Goal: Task Accomplishment & Management: Manage account settings

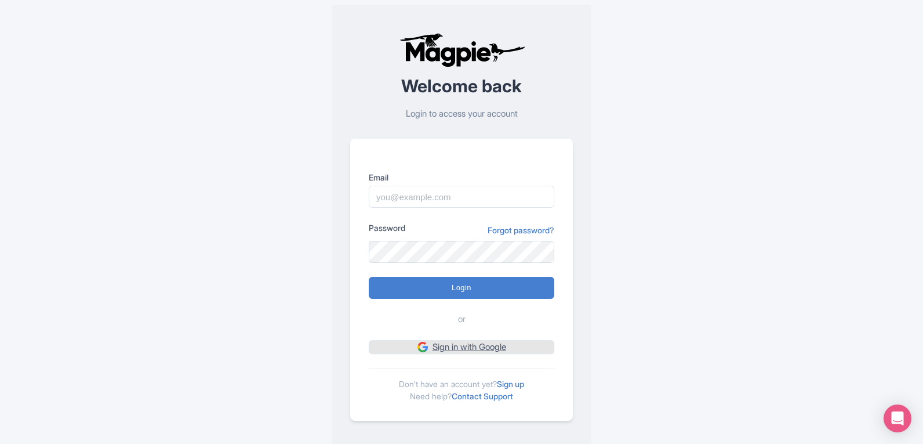
click at [453, 349] on link "Sign in with Google" at bounding box center [462, 347] width 186 height 14
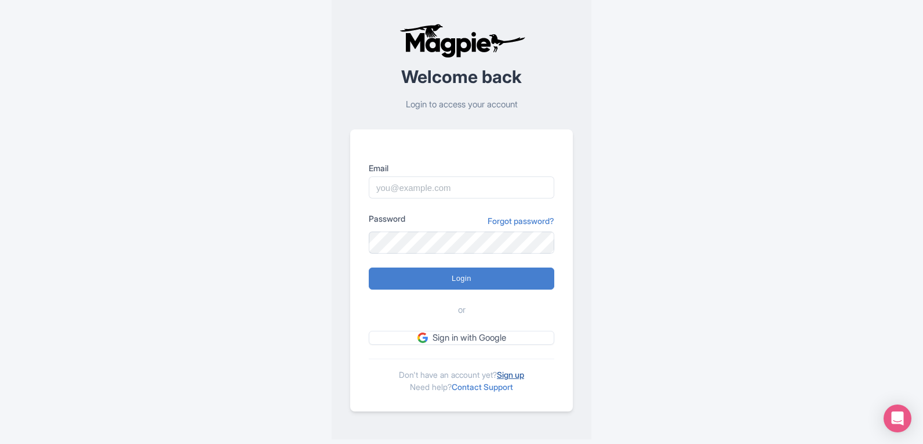
click at [517, 374] on link "Sign up" at bounding box center [510, 374] width 27 height 10
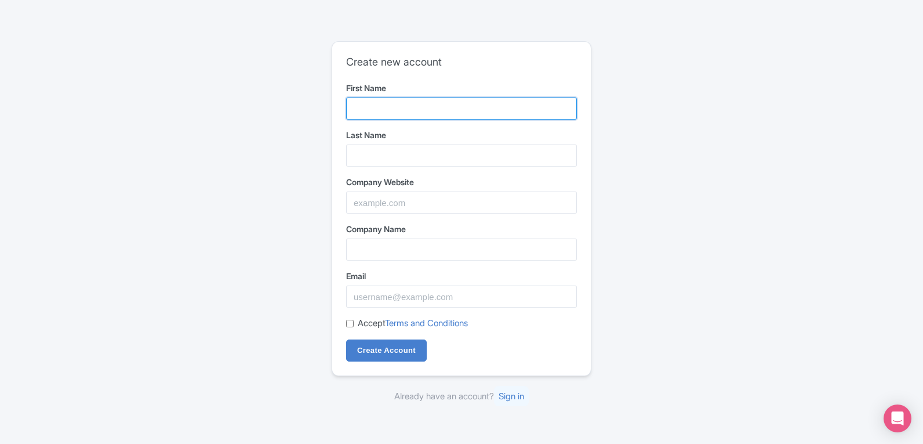
click at [459, 114] on input "First Name" at bounding box center [461, 108] width 231 height 22
type input "Vyas Giannetti"
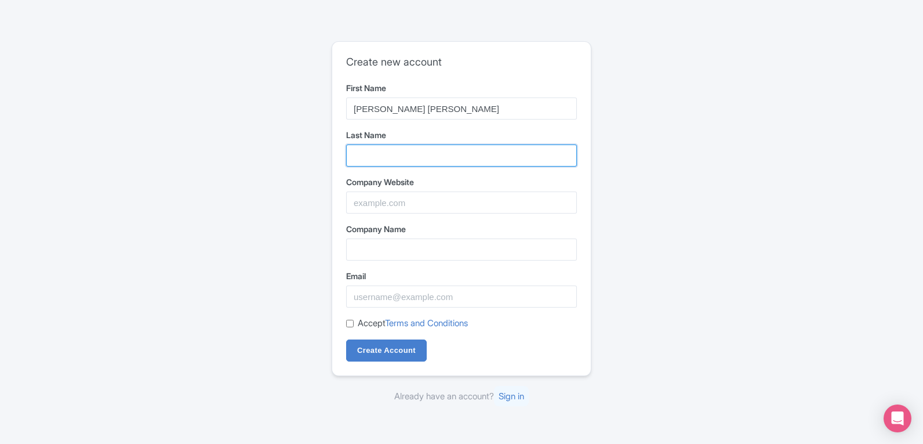
type input "Creative"
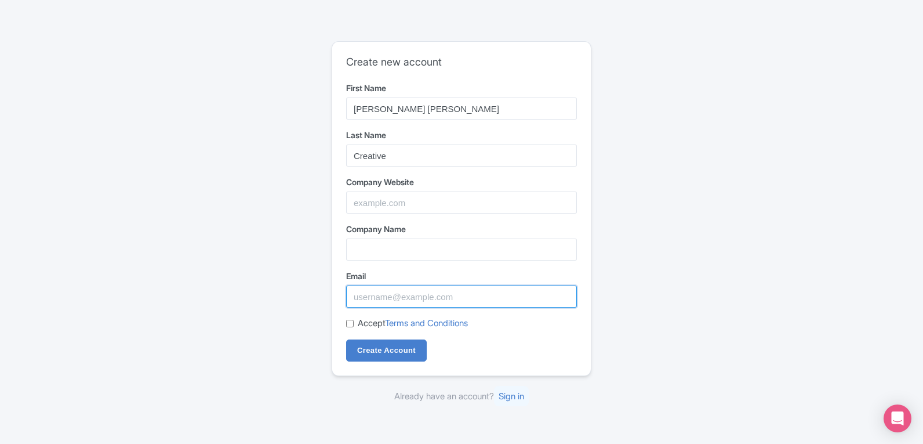
type input "[EMAIL_ADDRESS][DOMAIN_NAME]"
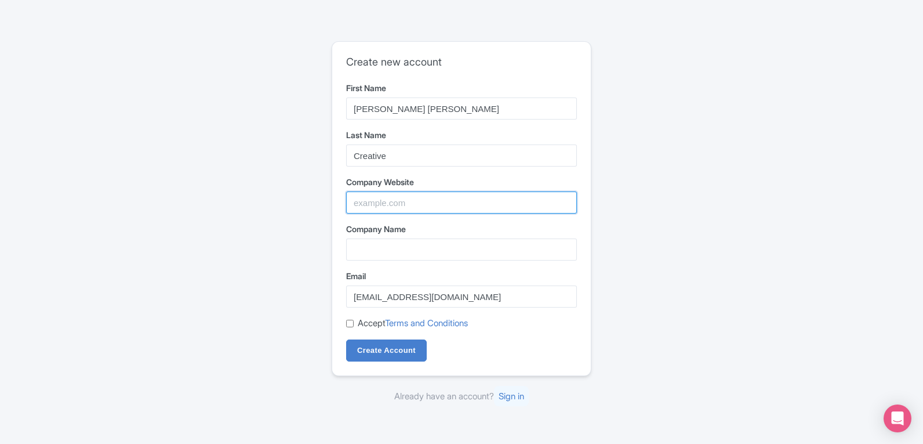
click at [430, 212] on input "Company Website" at bounding box center [461, 202] width 231 height 22
paste input "https://www.vgc.in/design-agency/"
type input "https://www.vgc.in/design-agency/"
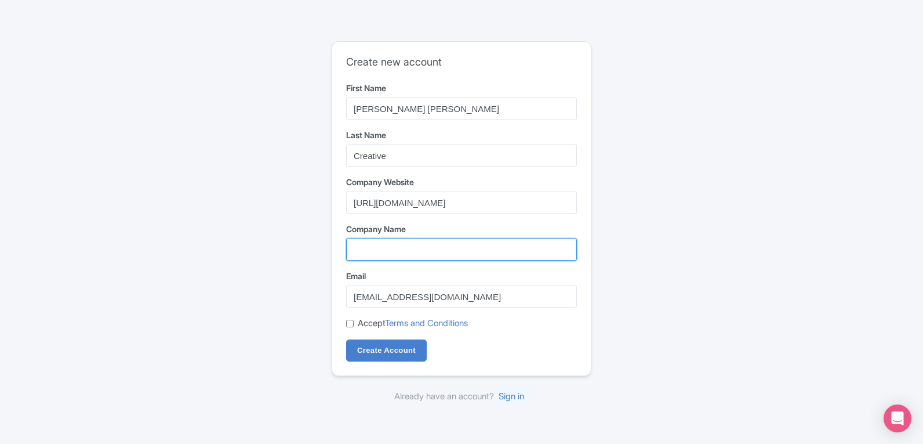
click at [472, 248] on input "Company Name" at bounding box center [461, 249] width 231 height 22
type input "Vyas Giannetti Creative"
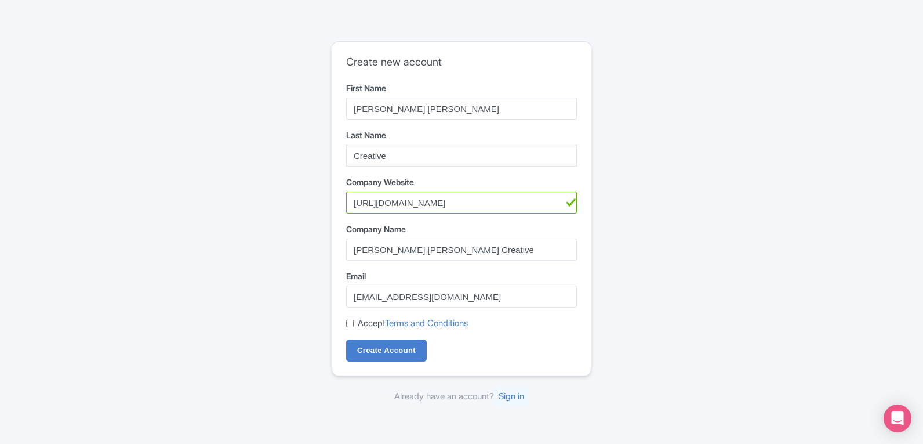
click at [354, 324] on div "Accept Terms and Conditions" at bounding box center [461, 323] width 231 height 13
click at [353, 324] on input "Accept Terms and Conditions" at bounding box center [350, 324] width 8 height 8
checkbox input "true"
click at [373, 342] on input "Create Account" at bounding box center [386, 350] width 81 height 22
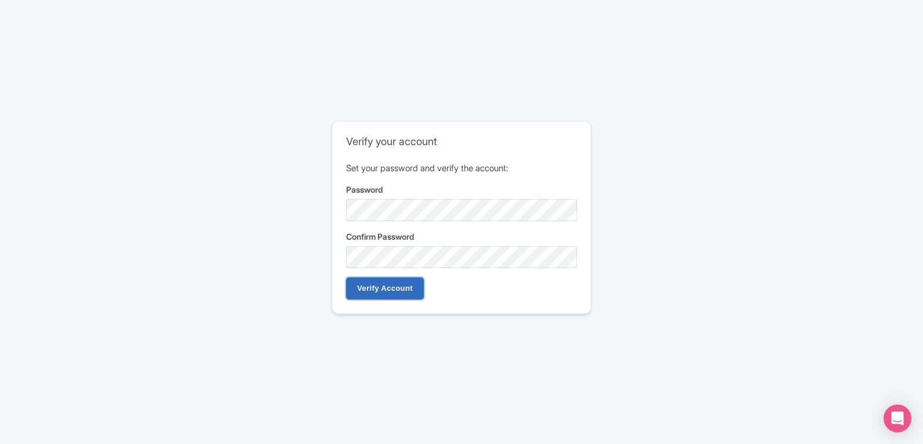
click at [389, 293] on input "Verify Account" at bounding box center [385, 288] width 78 height 22
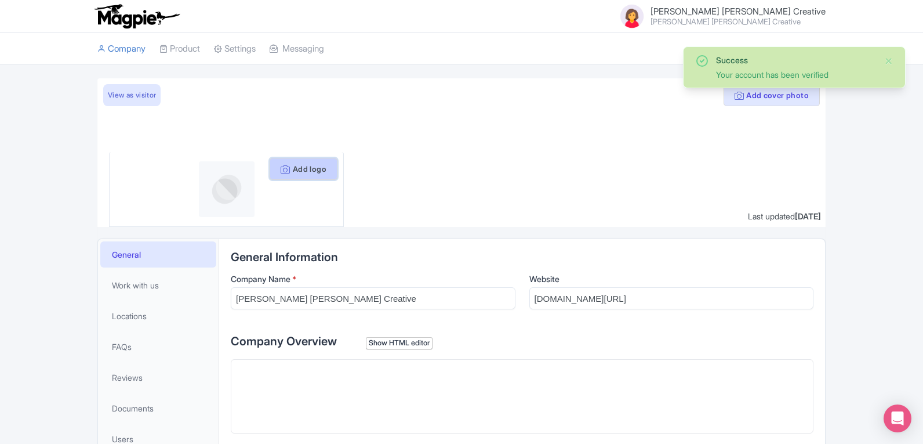
click at [281, 166] on icon at bounding box center [285, 169] width 9 height 9
click at [307, 172] on button "Add logo" at bounding box center [304, 169] width 68 height 22
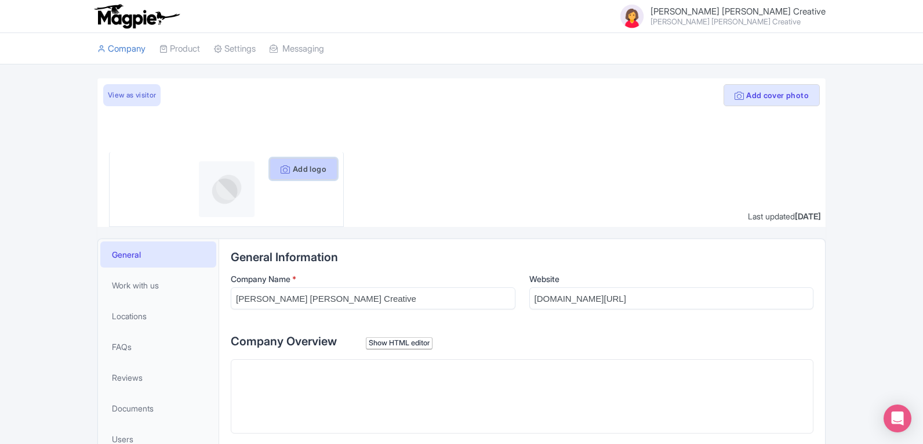
click at [281, 169] on icon at bounding box center [285, 169] width 9 height 9
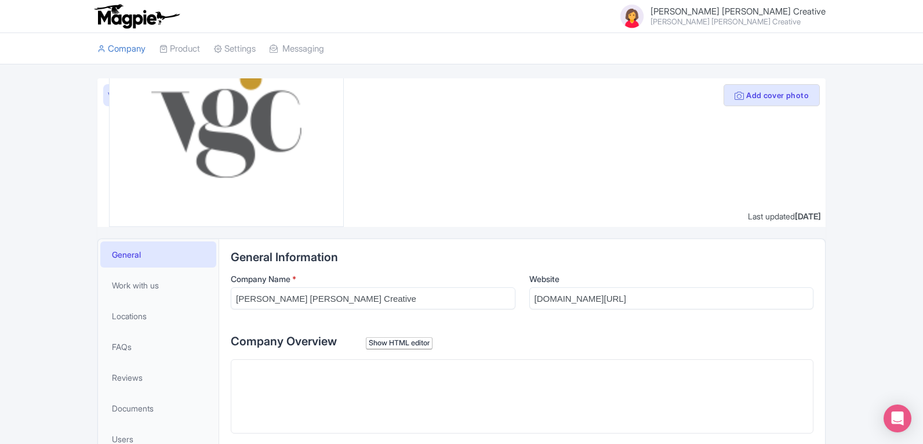
scroll to position [58, 0]
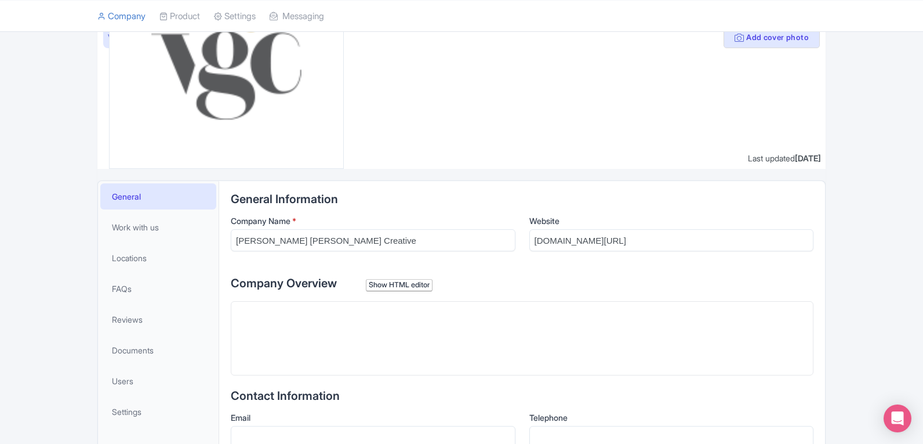
click at [483, 324] on trix-editor at bounding box center [522, 338] width 583 height 74
paste trix-editor "<div><strong>VGC is a leading packaging design company in Mumbai</strong>, know…"
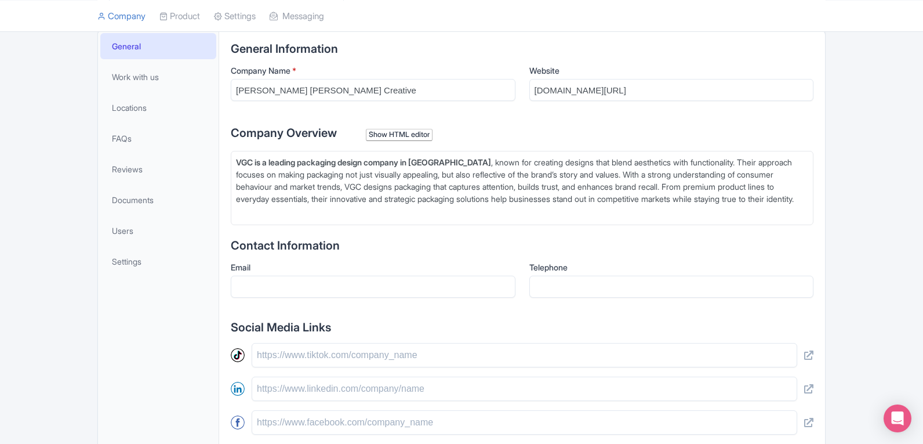
scroll to position [232, 0]
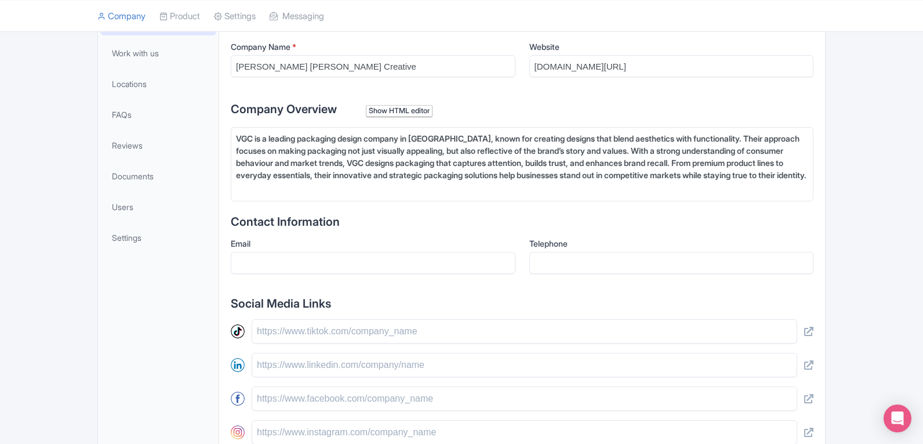
type trix-editor "<div>VGC is a leading packaging design company in Mumbai, known for creating de…"
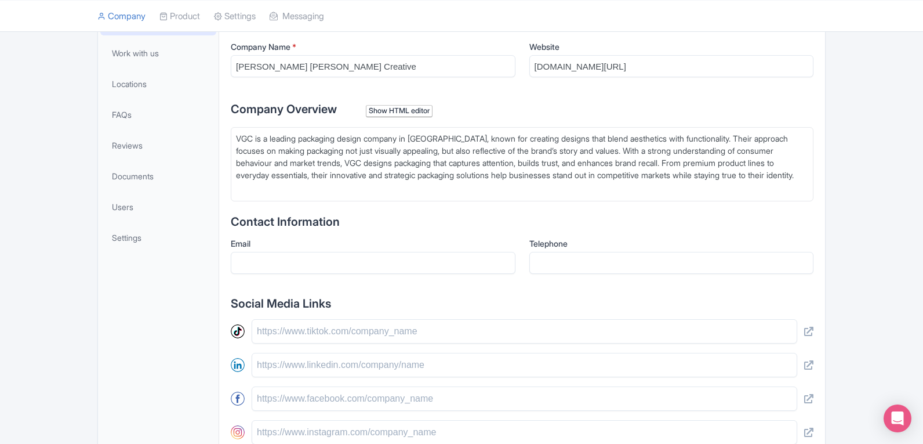
click at [837, 226] on div "Add cover photo View as visitor Update logo Last updated Sep 23, 2025 General W…" at bounding box center [461, 228] width 923 height 765
click at [440, 253] on input "Email" at bounding box center [373, 263] width 285 height 22
click at [564, 262] on input "Telephone" at bounding box center [672, 263] width 285 height 22
paste input "+91-9821179732"
type input "+91-9821179732"
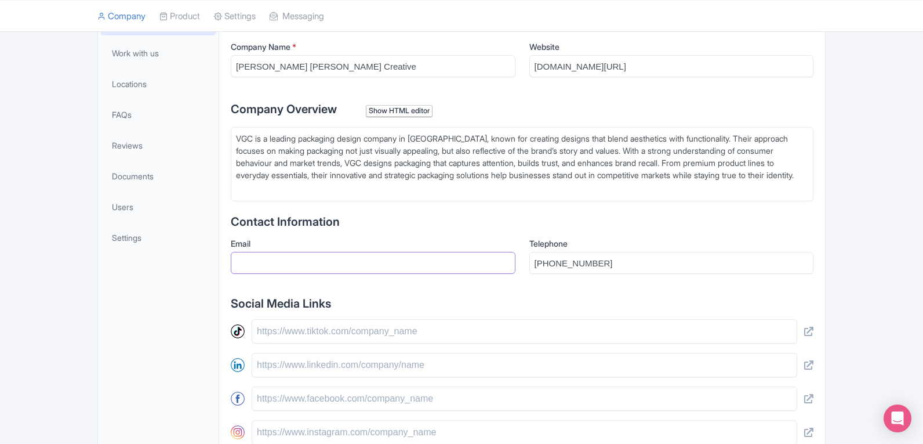
click at [447, 254] on input "Email" at bounding box center [373, 263] width 285 height 22
paste input "[EMAIL_ADDRESS][DOMAIN_NAME]"
type input "[EMAIL_ADDRESS][DOMAIN_NAME]"
click at [632, 267] on input "+91-9821179732" at bounding box center [672, 263] width 285 height 22
paste input "22-66669980"
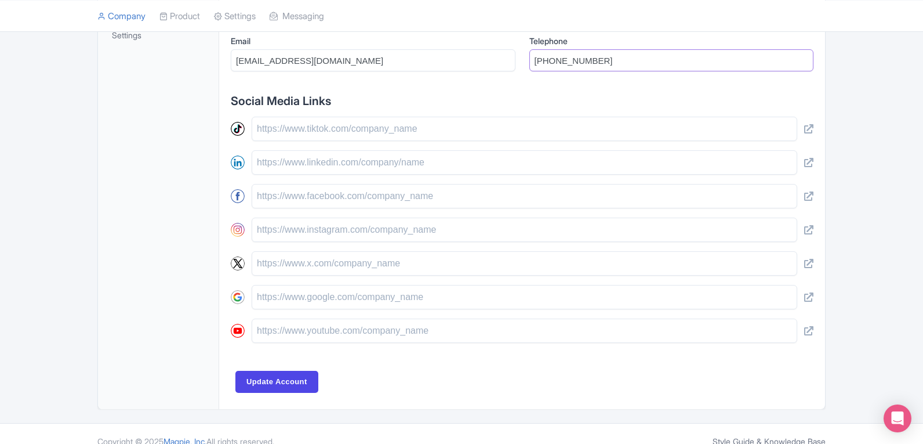
scroll to position [449, 0]
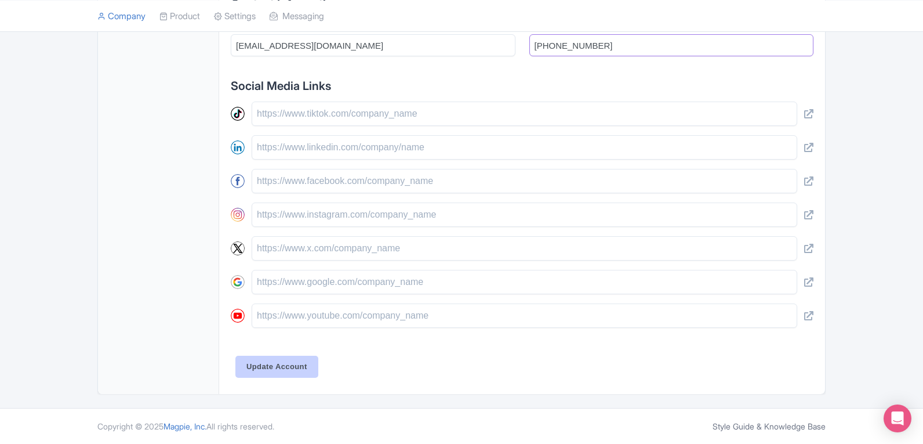
type input "[PHONE_NUMBER]"
click at [295, 359] on input "Update Account" at bounding box center [276, 367] width 83 height 22
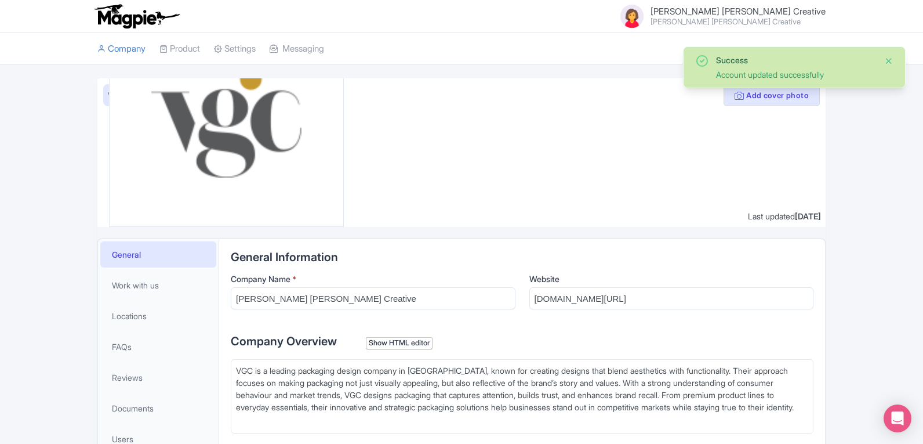
click at [886, 55] on button "Close" at bounding box center [888, 61] width 9 height 14
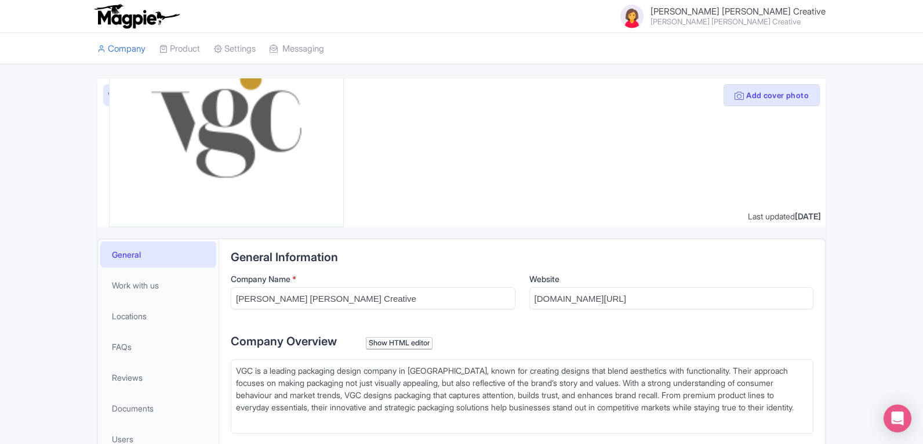
click at [777, 13] on span "[PERSON_NAME] [PERSON_NAME] Creative" at bounding box center [738, 11] width 175 height 11
click at [760, 44] on link "Users" at bounding box center [770, 51] width 110 height 18
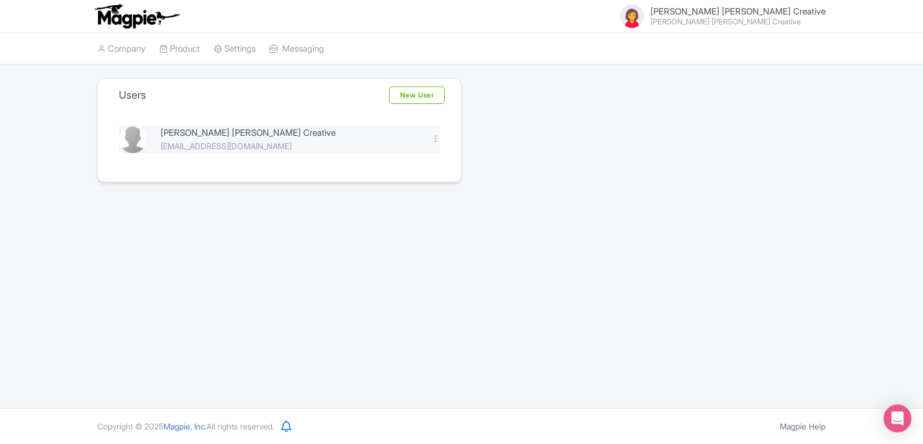
click at [202, 133] on div "[PERSON_NAME] [PERSON_NAME] Creative" at bounding box center [289, 132] width 257 height 13
click at [798, 6] on span "[PERSON_NAME] [PERSON_NAME] Creative" at bounding box center [738, 11] width 175 height 11
click at [108, 53] on link "Company" at bounding box center [121, 49] width 48 height 32
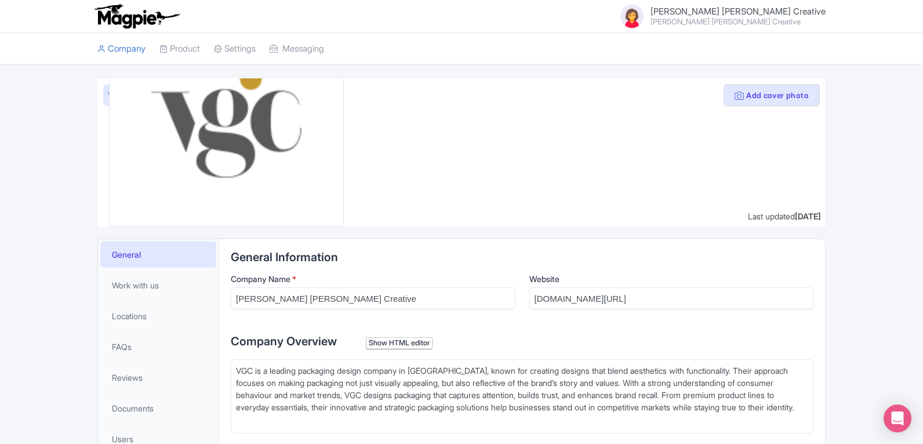
scroll to position [232, 0]
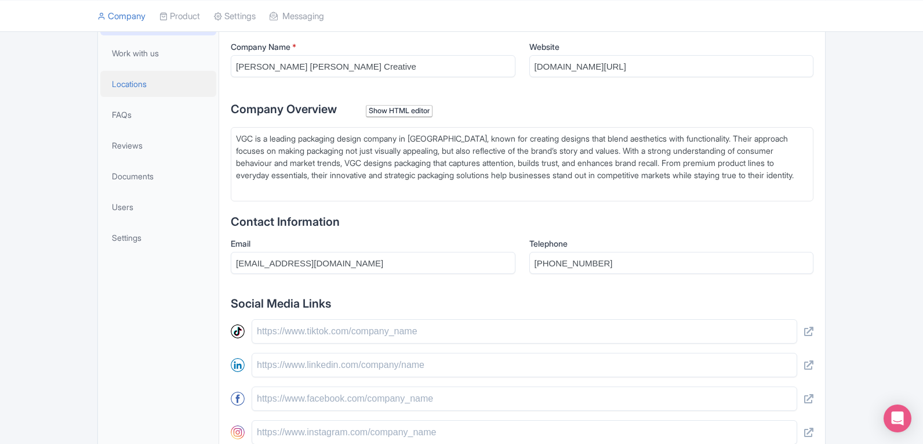
click at [102, 83] on link "Locations" at bounding box center [158, 84] width 116 height 26
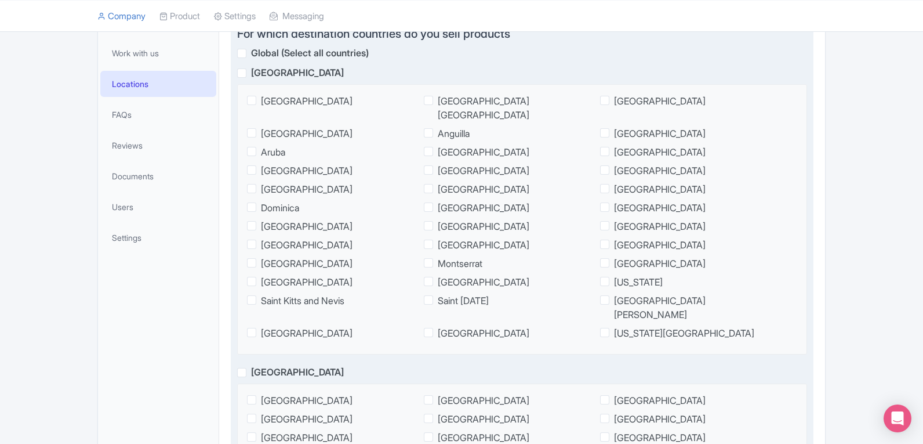
scroll to position [938, 0]
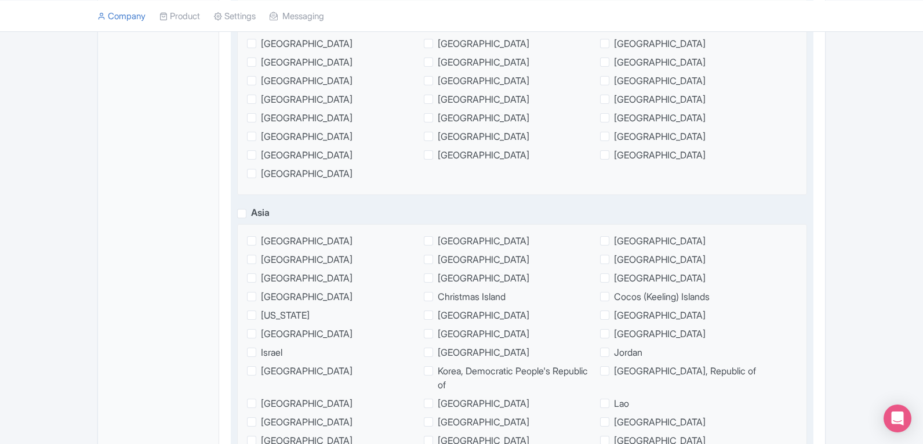
click at [614, 308] on span "[GEOGRAPHIC_DATA]" at bounding box center [660, 315] width 92 height 14
click at [614, 308] on input "[GEOGRAPHIC_DATA]" at bounding box center [618, 312] width 8 height 8
checkbox input "true"
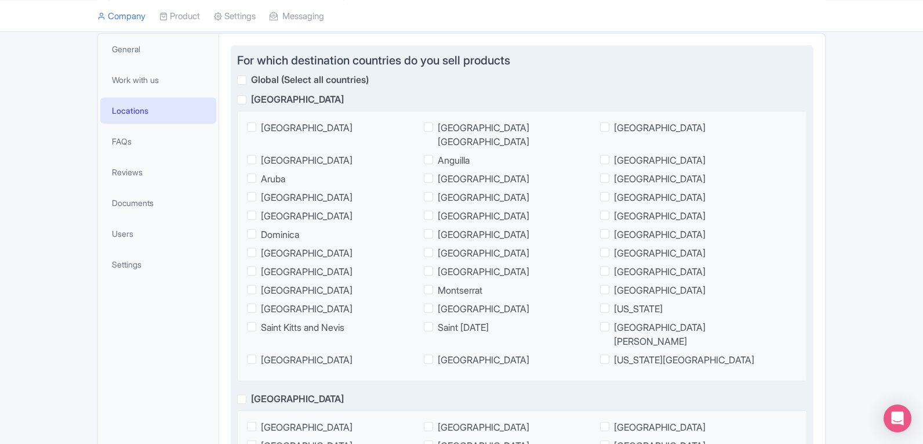
scroll to position [0, 0]
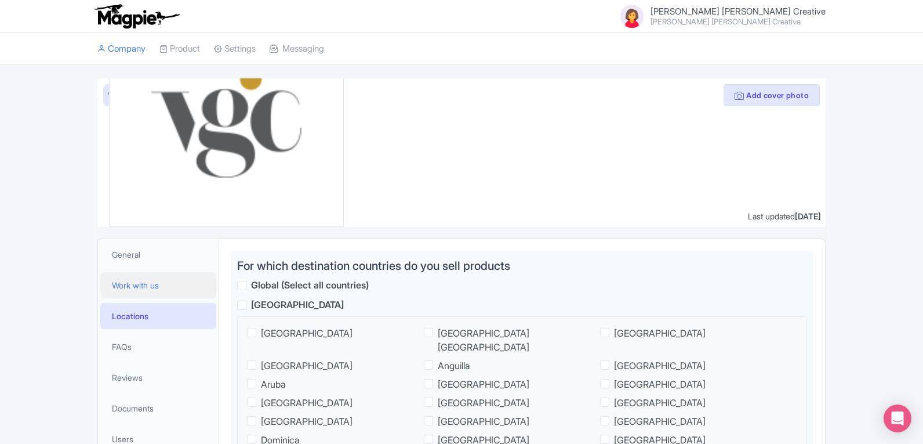
click at [200, 277] on link "Work with us" at bounding box center [158, 285] width 116 height 26
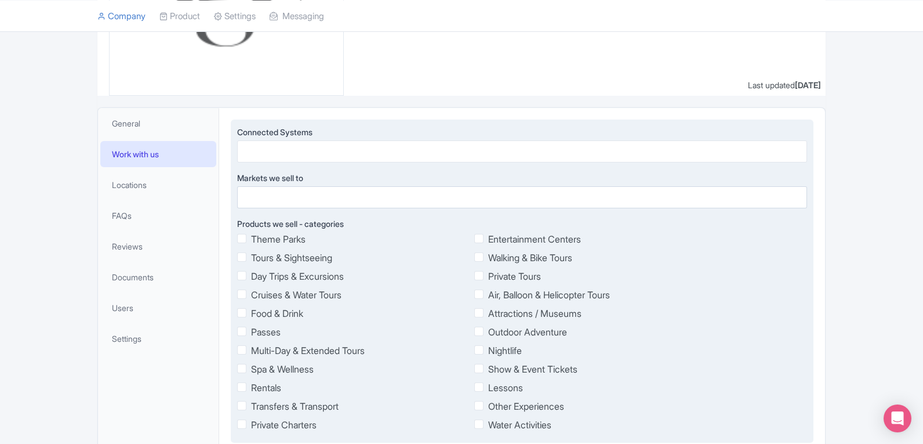
scroll to position [116, 0]
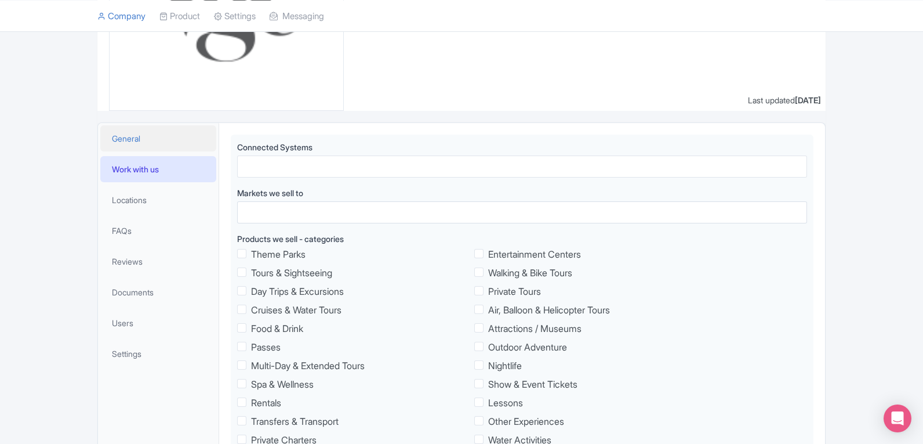
click at [197, 147] on link "General" at bounding box center [158, 138] width 116 height 26
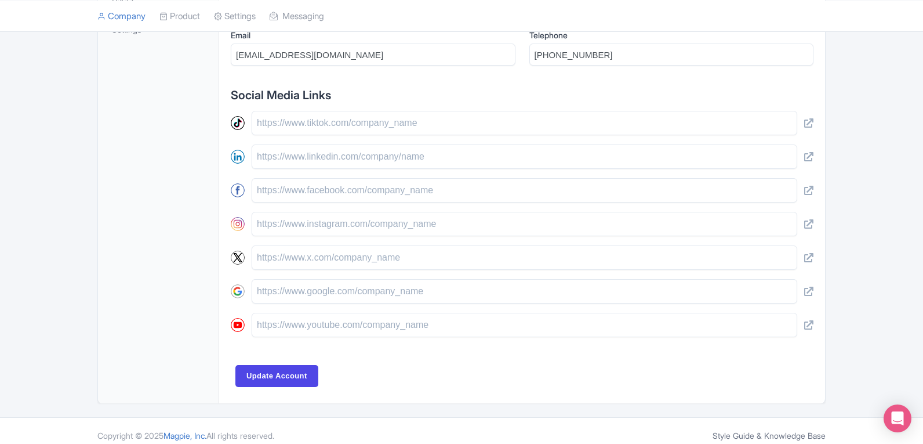
scroll to position [459, 0]
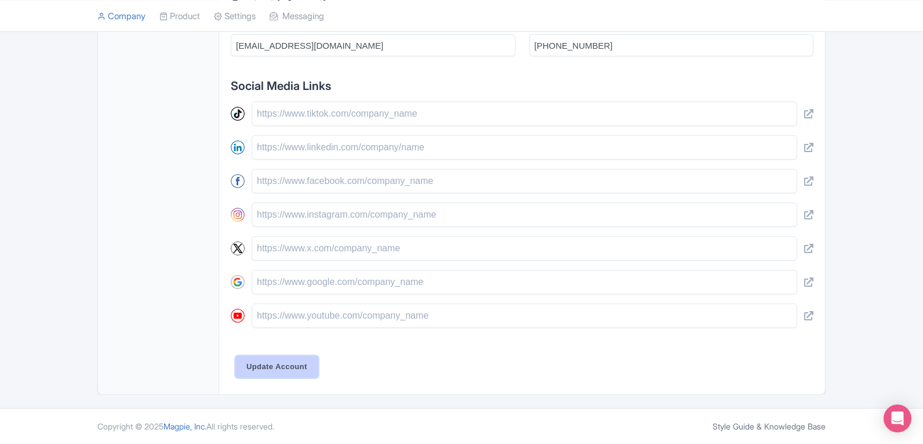
click at [259, 363] on input "Update Account" at bounding box center [276, 367] width 83 height 22
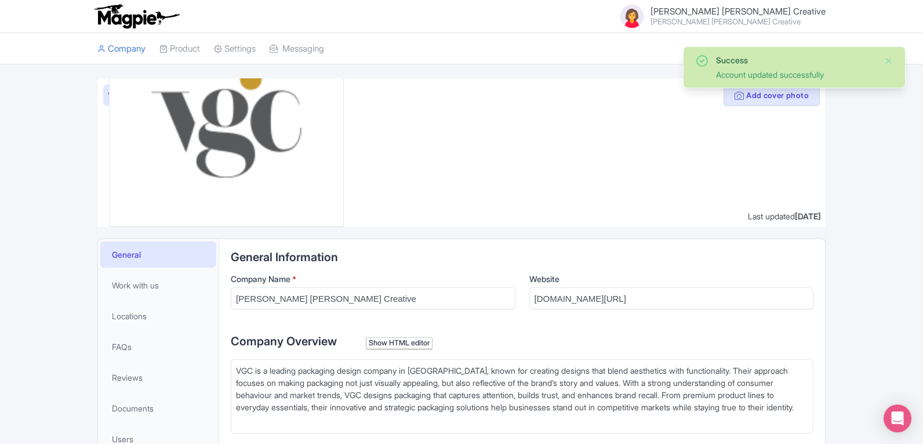
click at [111, 21] on img at bounding box center [137, 16] width 90 height 26
